Goal: Find specific page/section: Find specific page/section

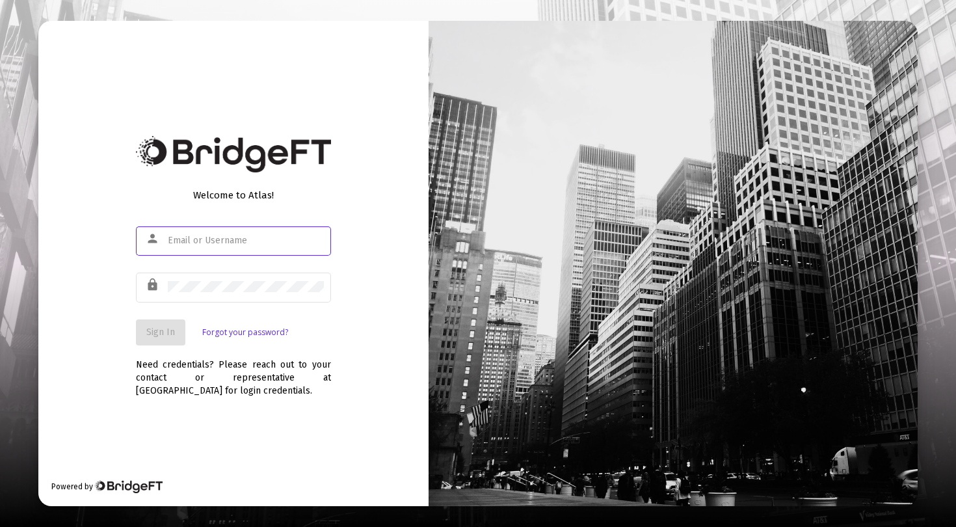
paste input "[PERSON_NAME][EMAIL_ADDRESS][DOMAIN_NAME]"
type input "[PERSON_NAME][EMAIL_ADDRESS][DOMAIN_NAME]"
click at [157, 330] on span "Sign In" at bounding box center [160, 331] width 29 height 11
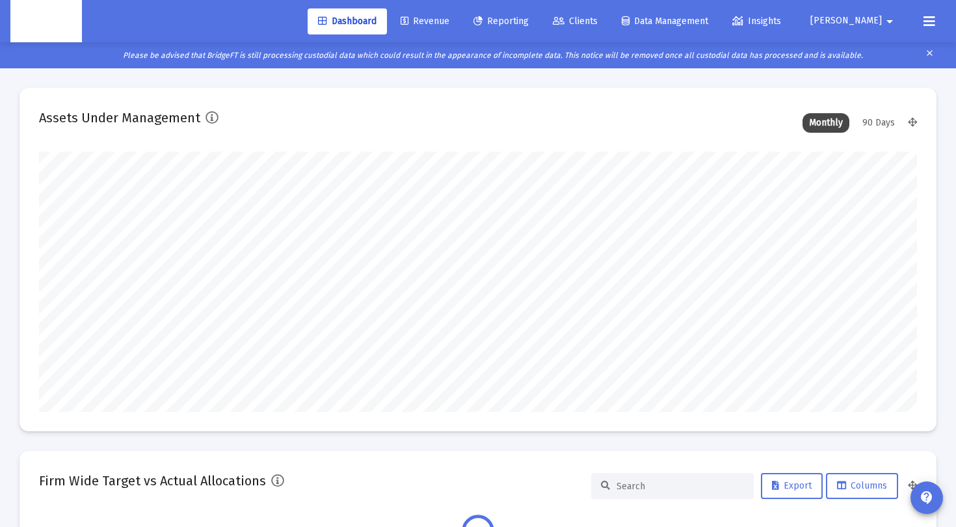
scroll to position [260, 473]
type input "2025-10-09"
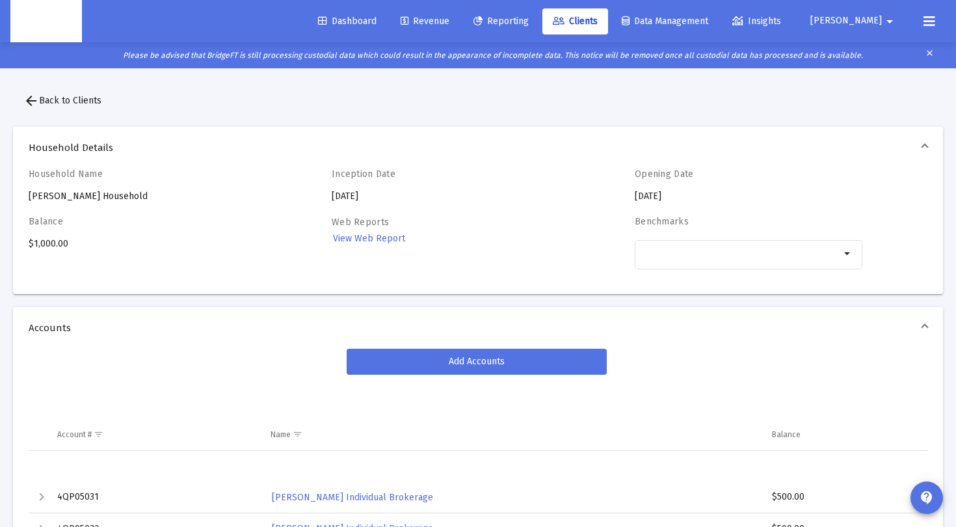
click at [53, 240] on div "Balance $1,000.00" at bounding box center [143, 250] width 228 height 68
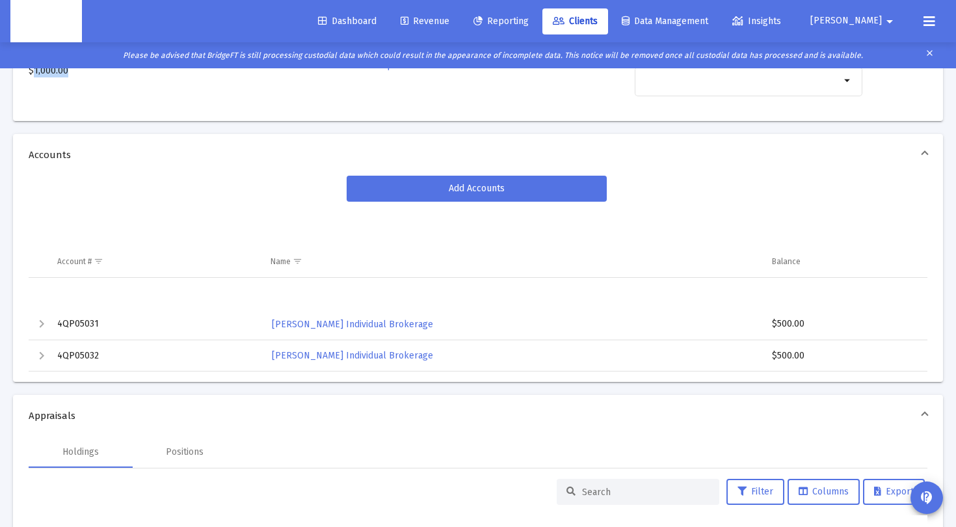
scroll to position [197, 0]
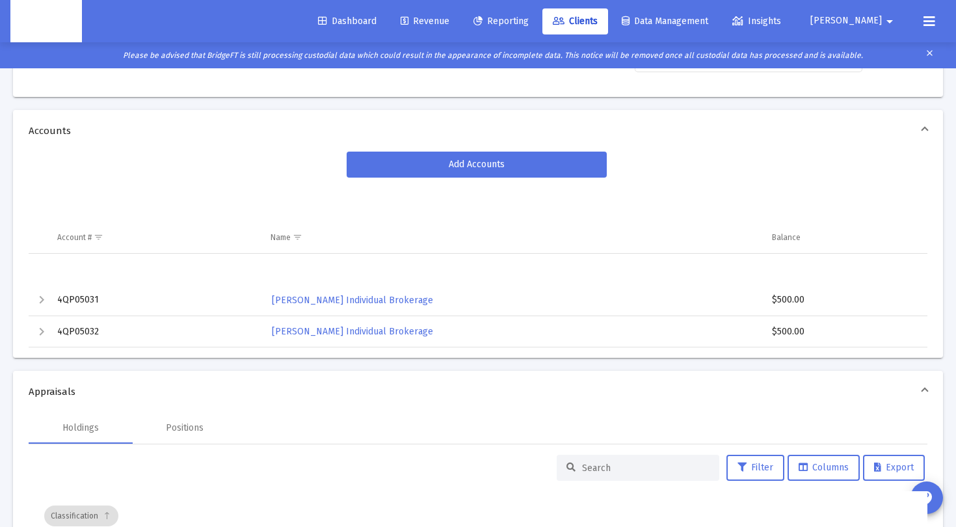
click at [81, 302] on td "4QP05031" at bounding box center [154, 300] width 213 height 31
copy td "4QP05031"
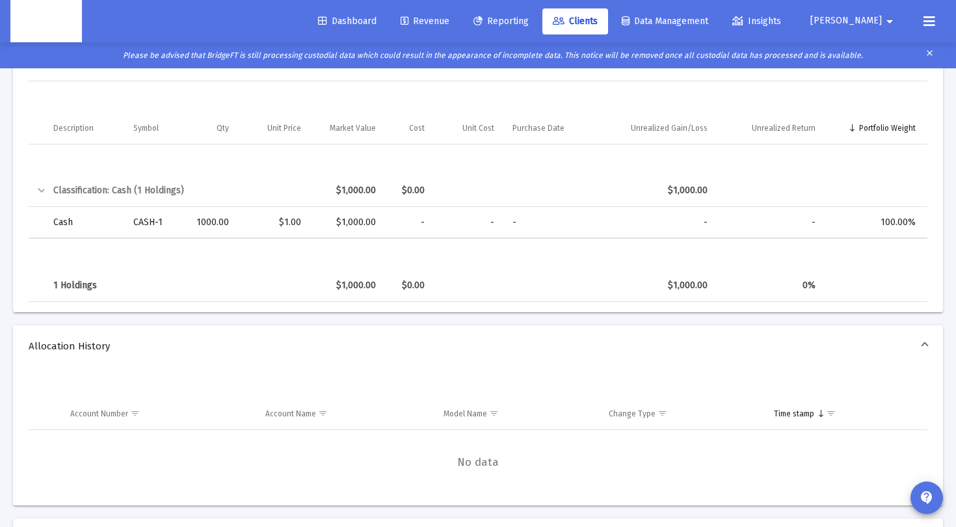
scroll to position [501, 0]
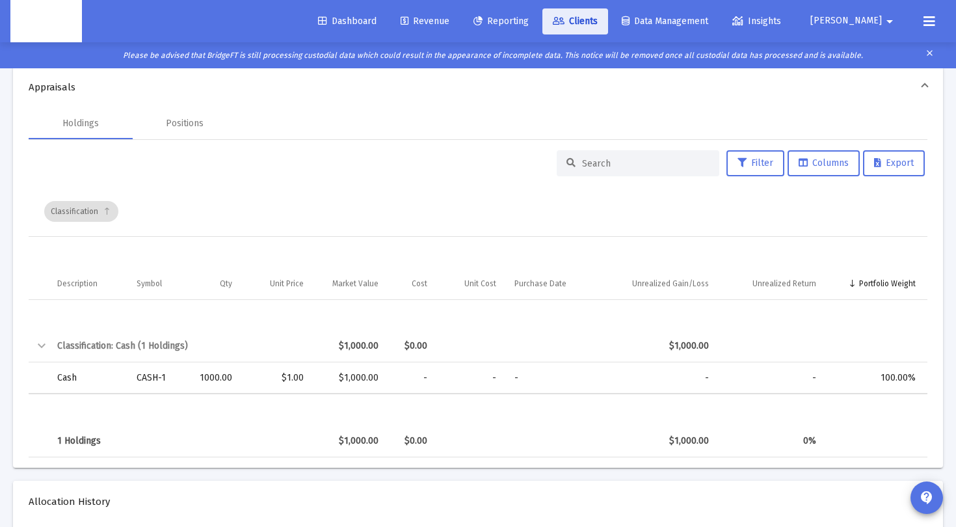
click at [564, 18] on icon at bounding box center [559, 21] width 12 height 9
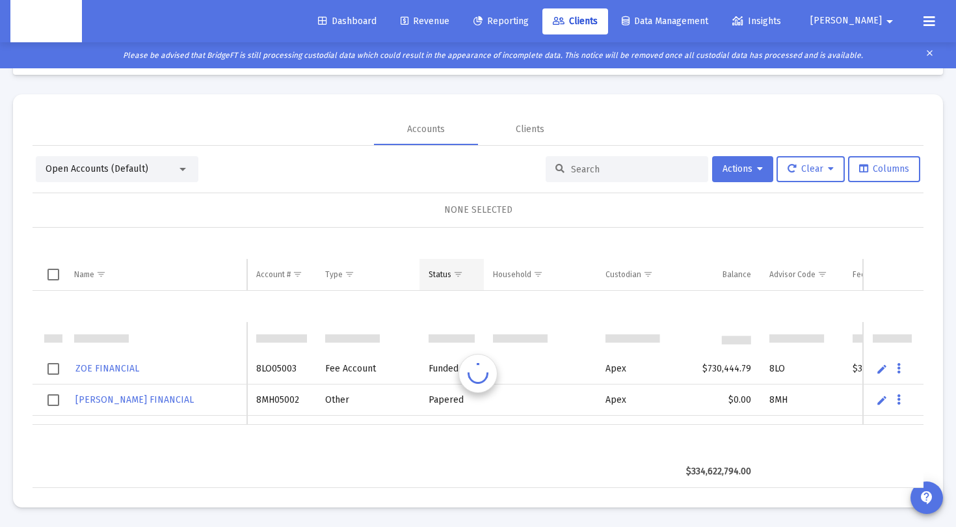
scroll to position [31, 0]
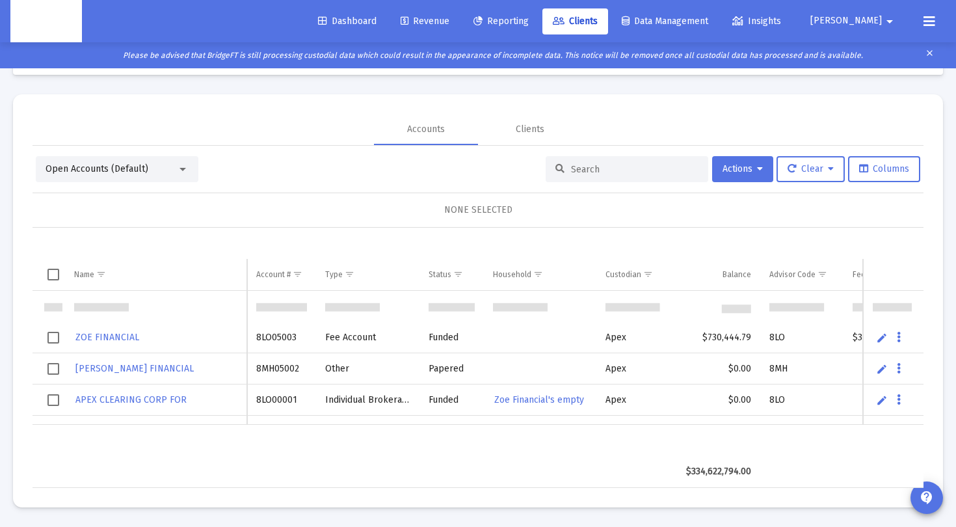
click at [578, 168] on input at bounding box center [634, 169] width 127 height 11
paste input "24911820"
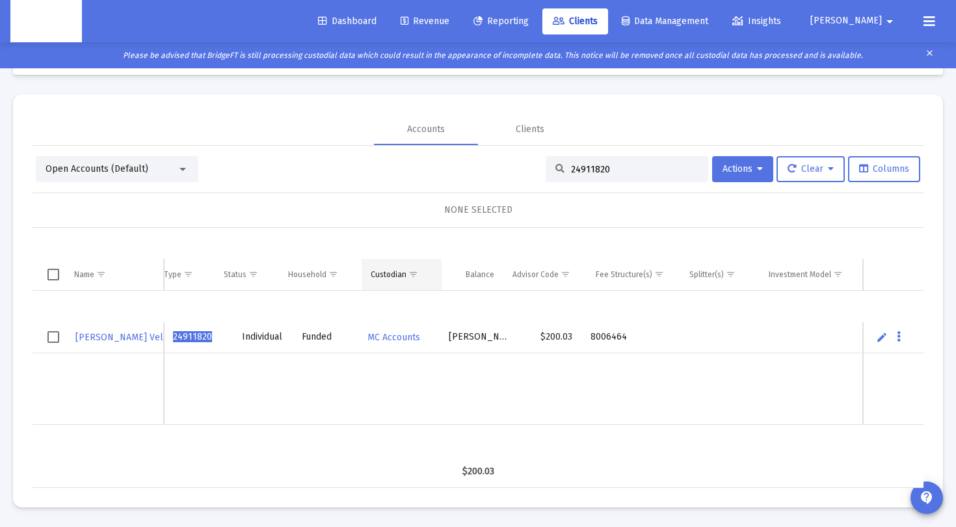
scroll to position [0, 0]
click at [193, 339] on span "24911820" at bounding box center [192, 336] width 39 height 11
click at [233, 322] on td "24911820" at bounding box center [198, 337] width 69 height 31
click at [198, 338] on span "24911820" at bounding box center [192, 336] width 39 height 11
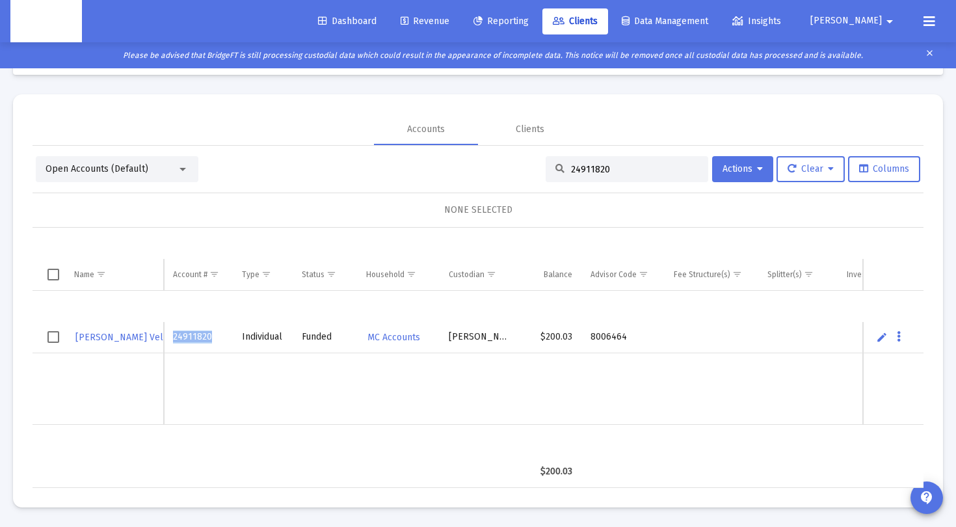
click at [198, 338] on span "24911820" at bounding box center [192, 336] width 39 height 11
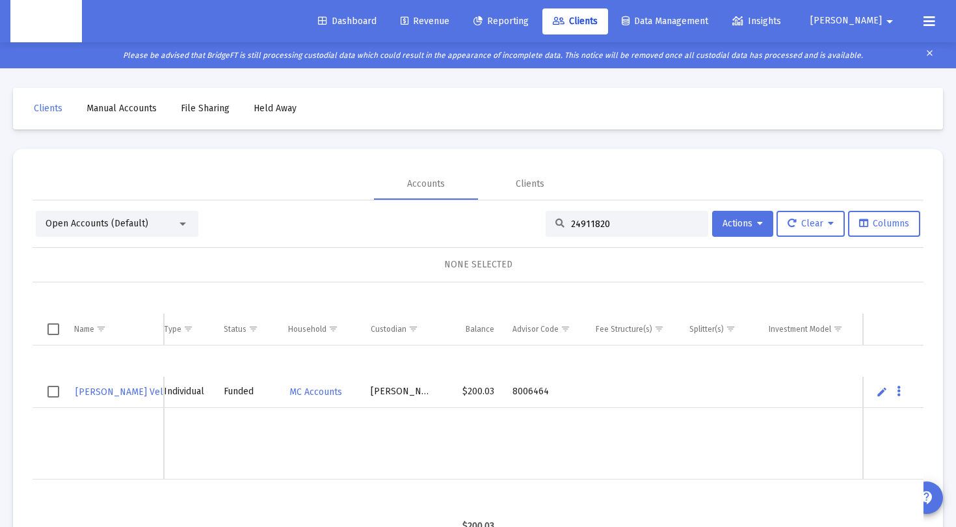
click at [574, 224] on input "24911820" at bounding box center [634, 223] width 127 height 11
paste input "8MK05035"
type input "8MK05035"
